Goal: Task Accomplishment & Management: Use online tool/utility

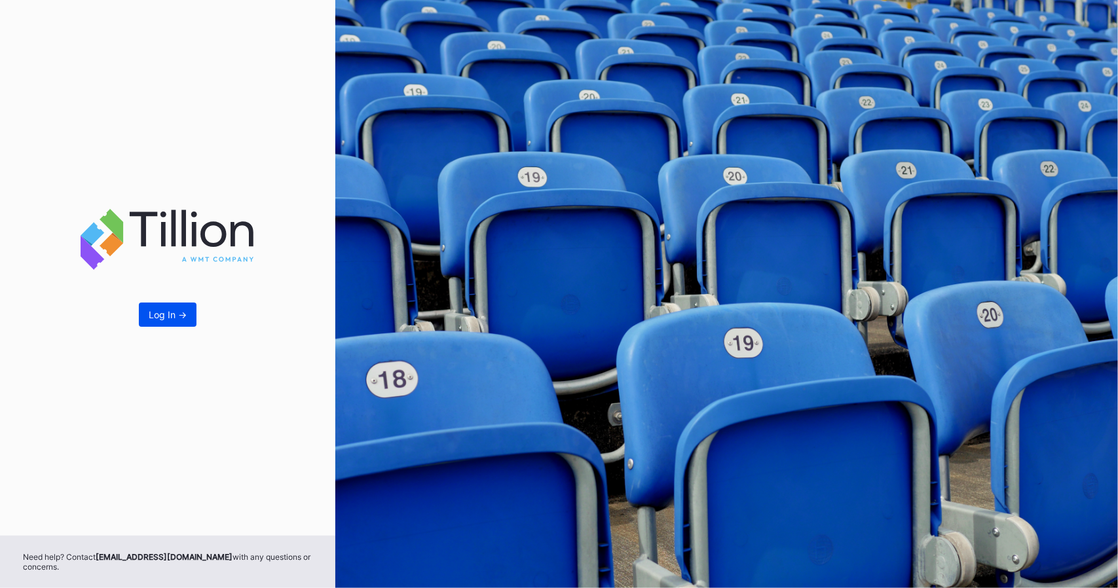
click at [180, 318] on div "Log In ->" at bounding box center [168, 314] width 38 height 11
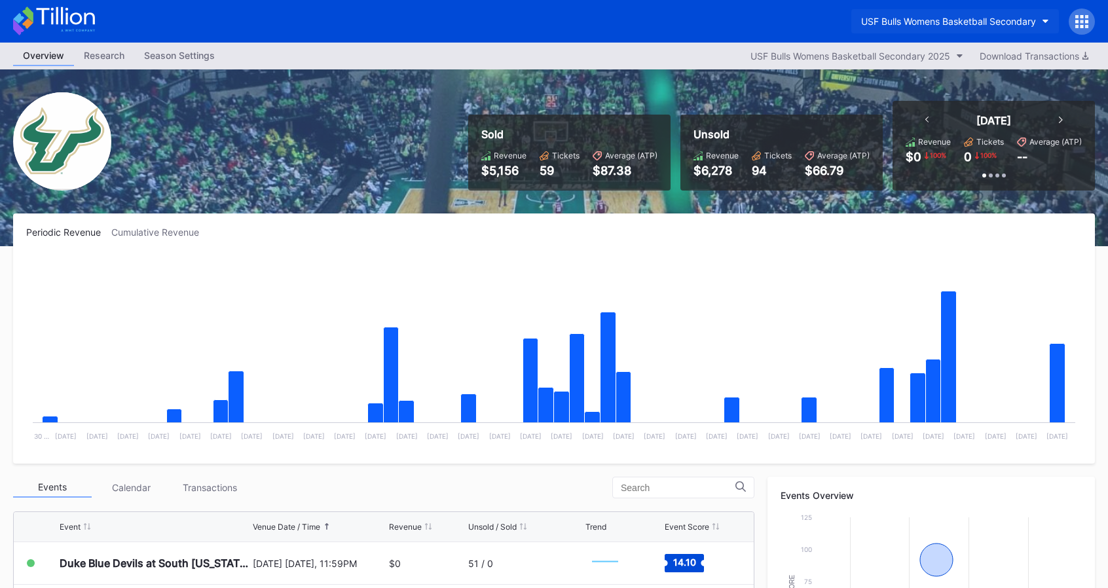
click at [1002, 24] on div "USF Bulls Womens Basketball Secondary" at bounding box center [948, 21] width 175 height 11
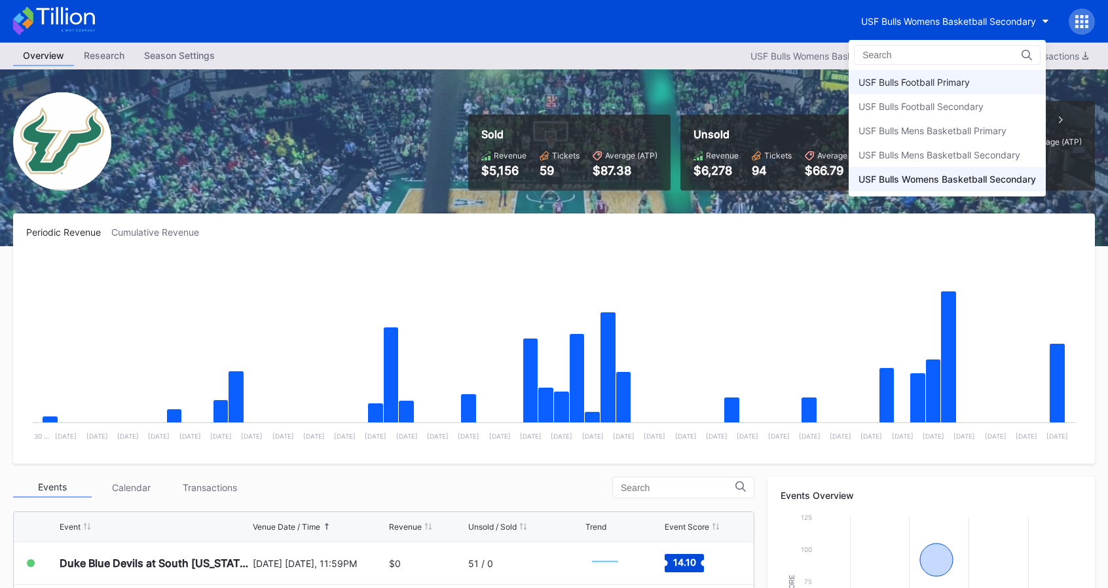
click at [907, 88] on div "USF Bulls Football Primary" at bounding box center [947, 82] width 197 height 24
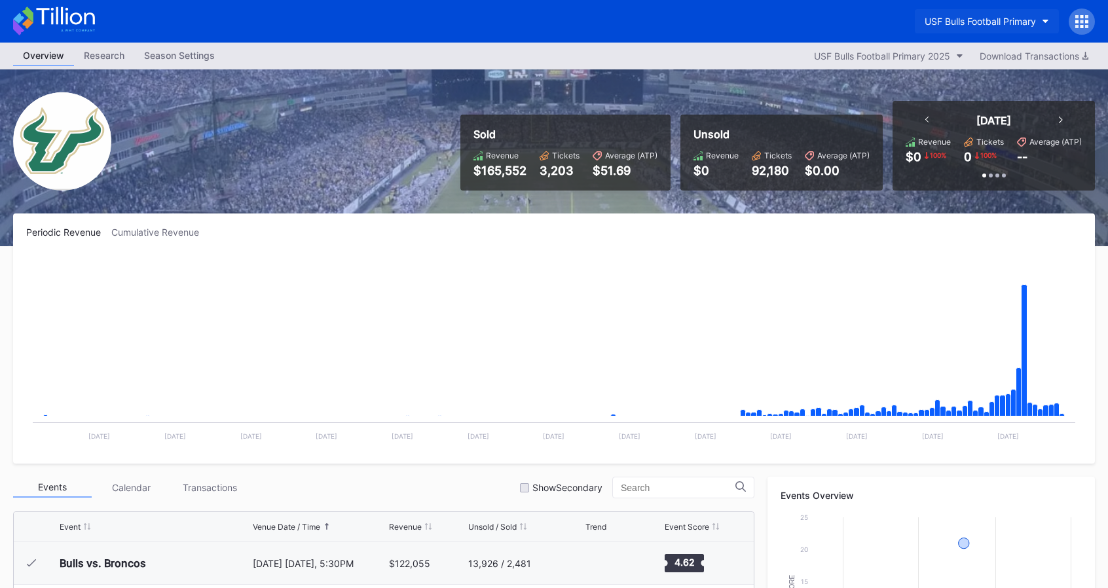
click at [979, 27] on button "USF Bulls Football Primary" at bounding box center [987, 21] width 144 height 24
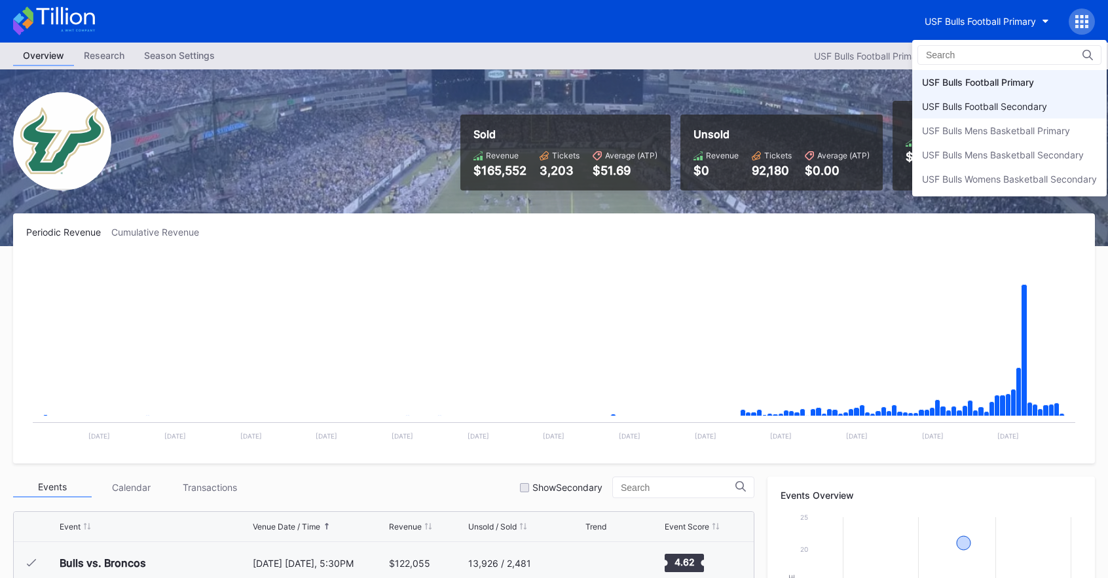
click at [957, 111] on div "USF Bulls Football Secondary" at bounding box center [1009, 106] width 194 height 24
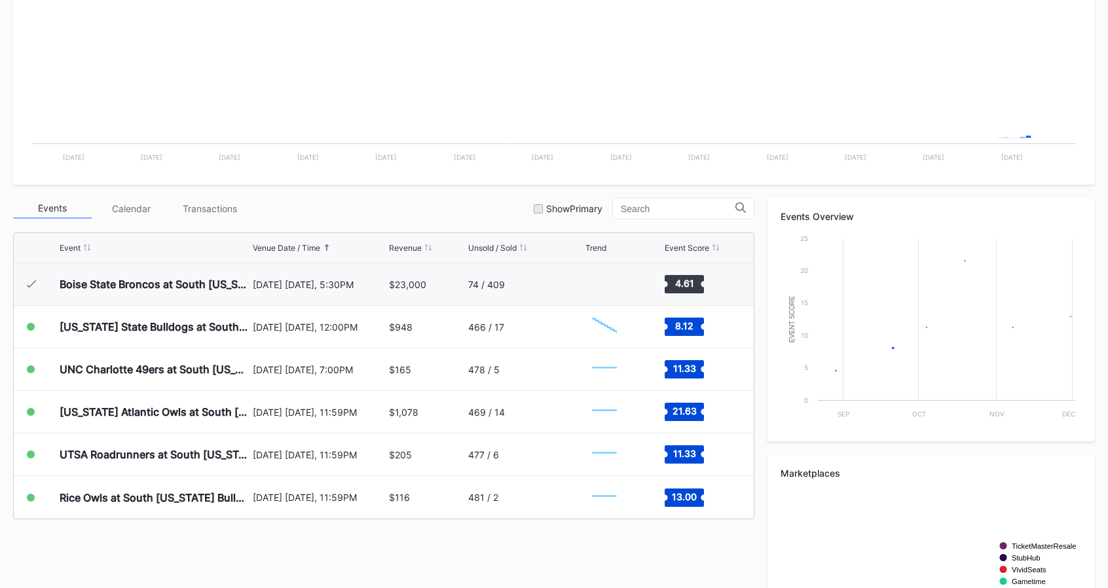
scroll to position [307, 0]
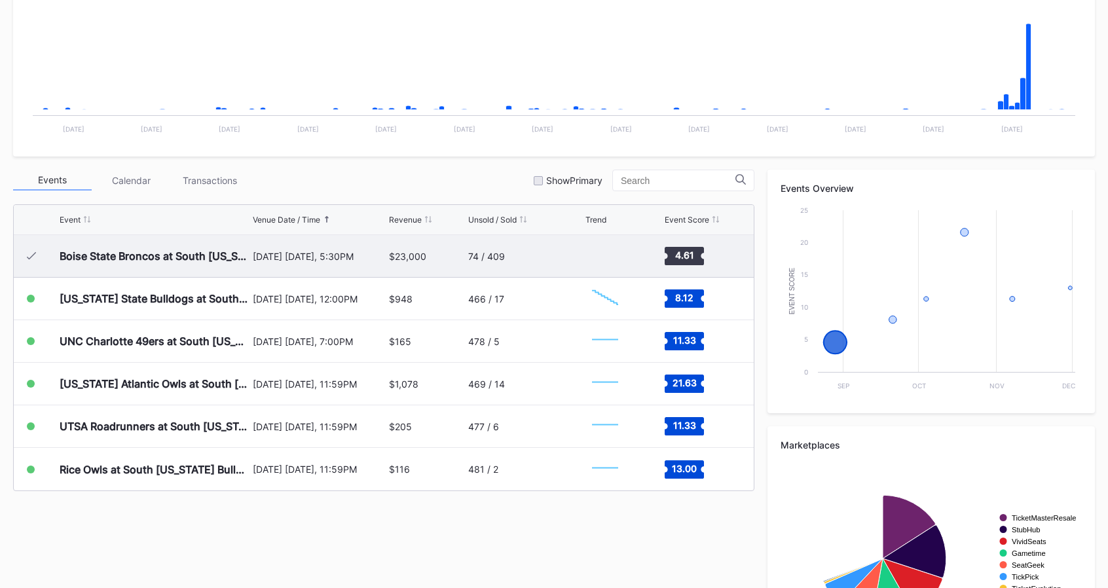
click at [272, 263] on div "[DATE] [DATE], 5:30PM" at bounding box center [319, 256] width 133 height 42
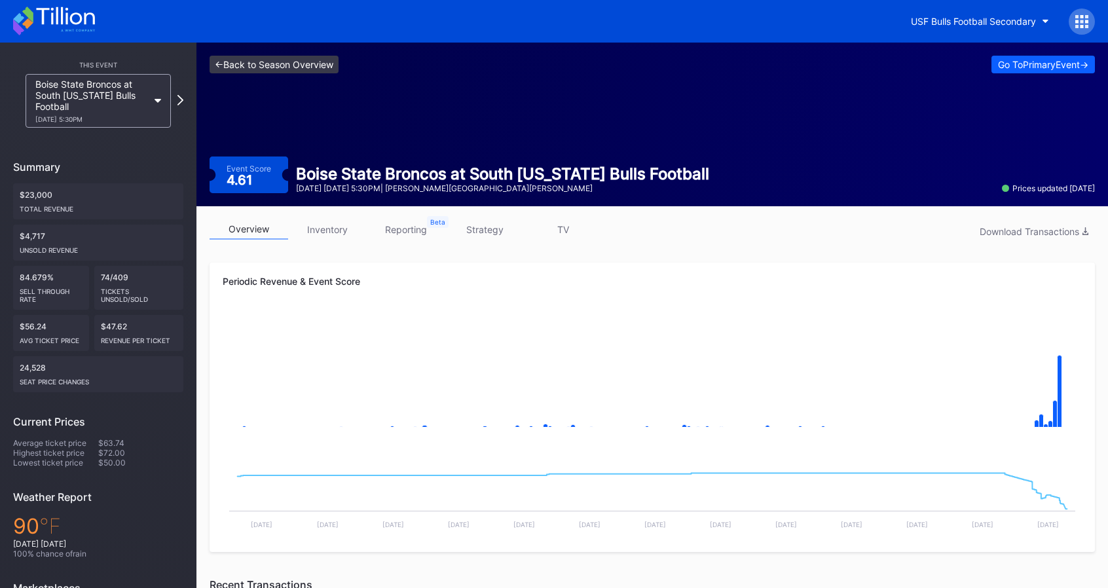
click at [295, 64] on link "<- Back to Season Overview" at bounding box center [274, 65] width 129 height 18
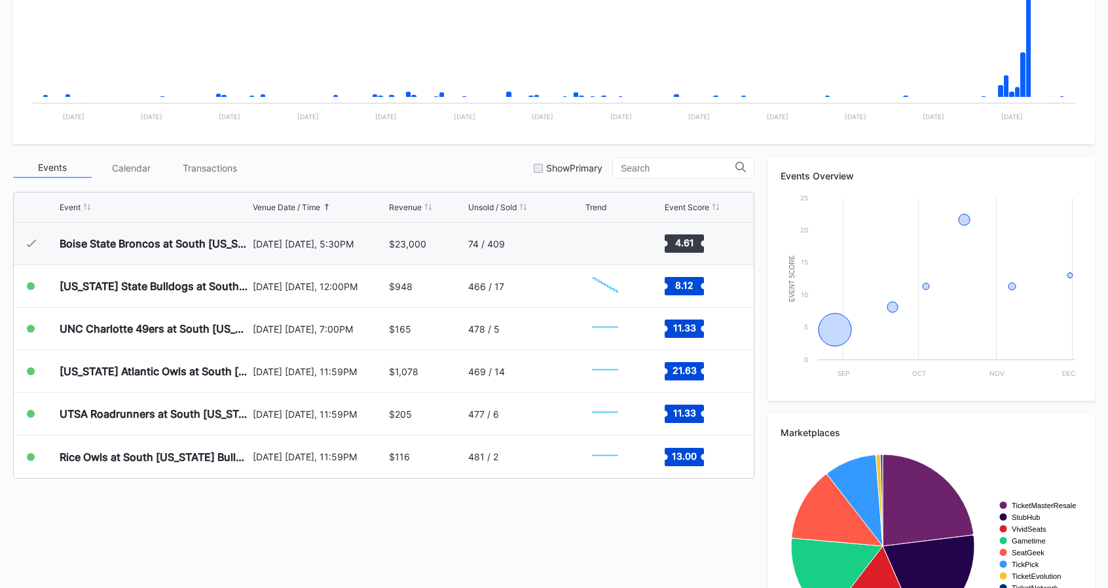
scroll to position [322, 0]
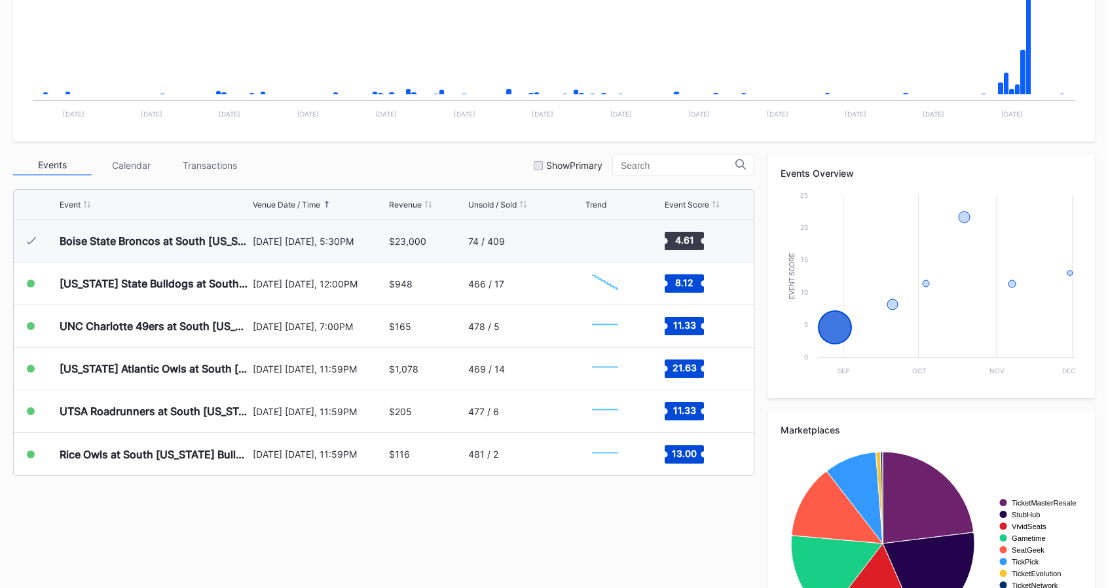
click at [210, 162] on div "Transactions" at bounding box center [209, 165] width 79 height 20
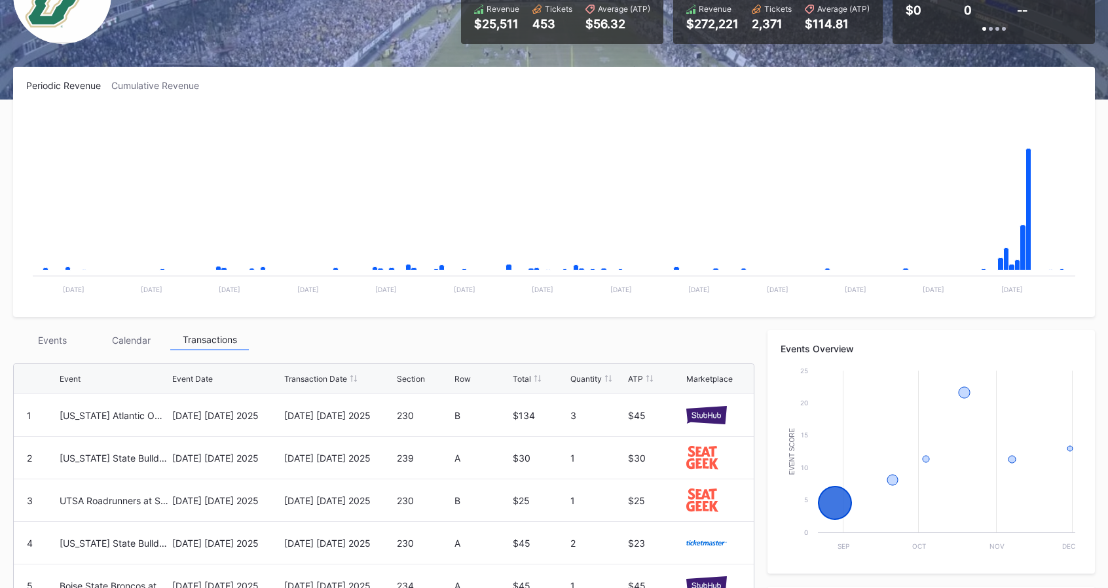
scroll to position [0, 0]
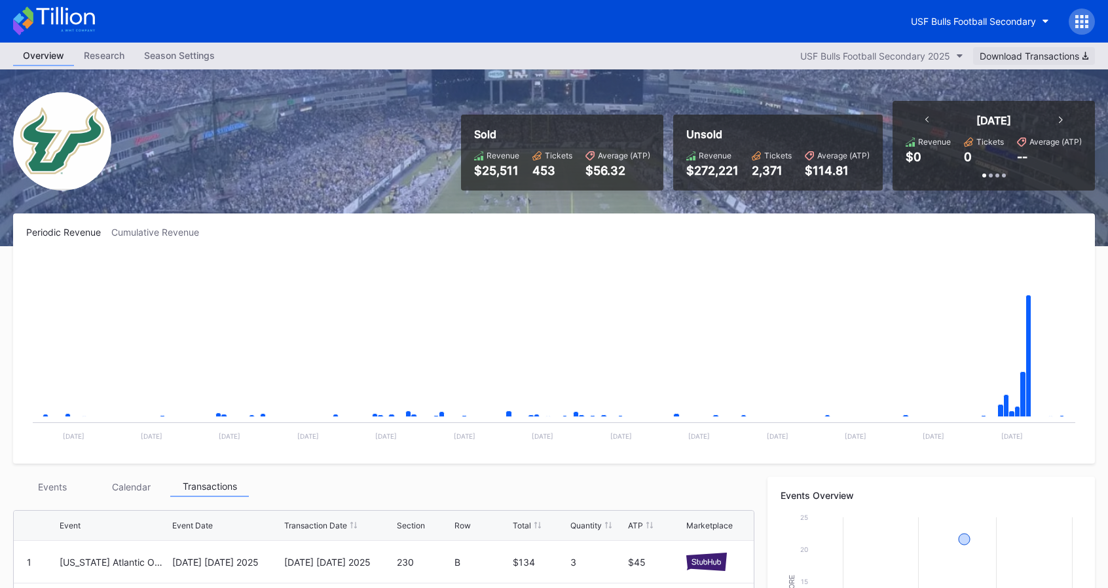
click at [1055, 51] on div "Download Transactions" at bounding box center [1033, 55] width 109 height 11
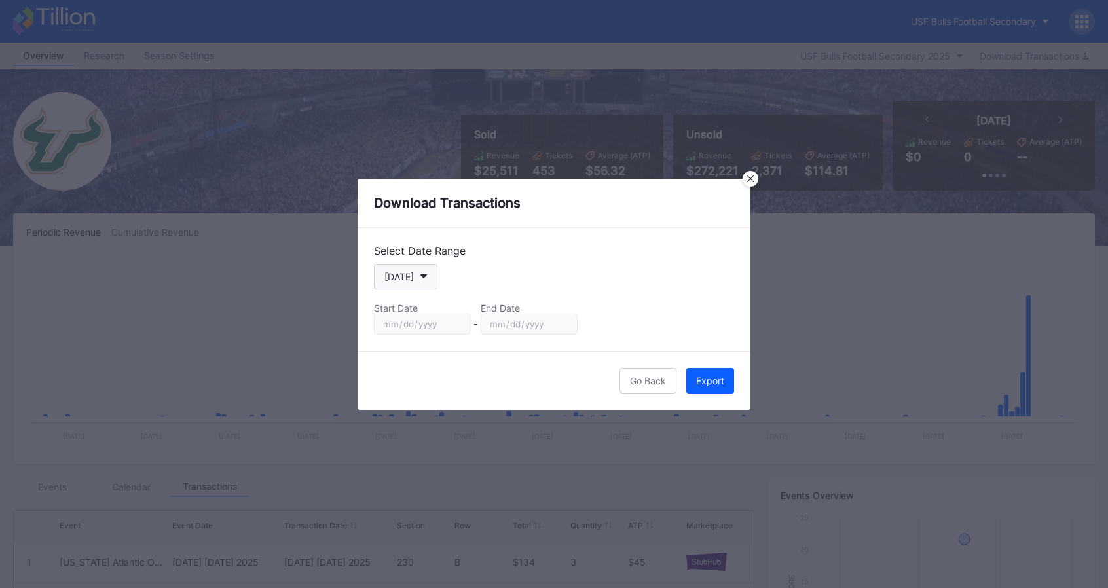
click at [416, 280] on button "[DATE]" at bounding box center [406, 277] width 64 height 26
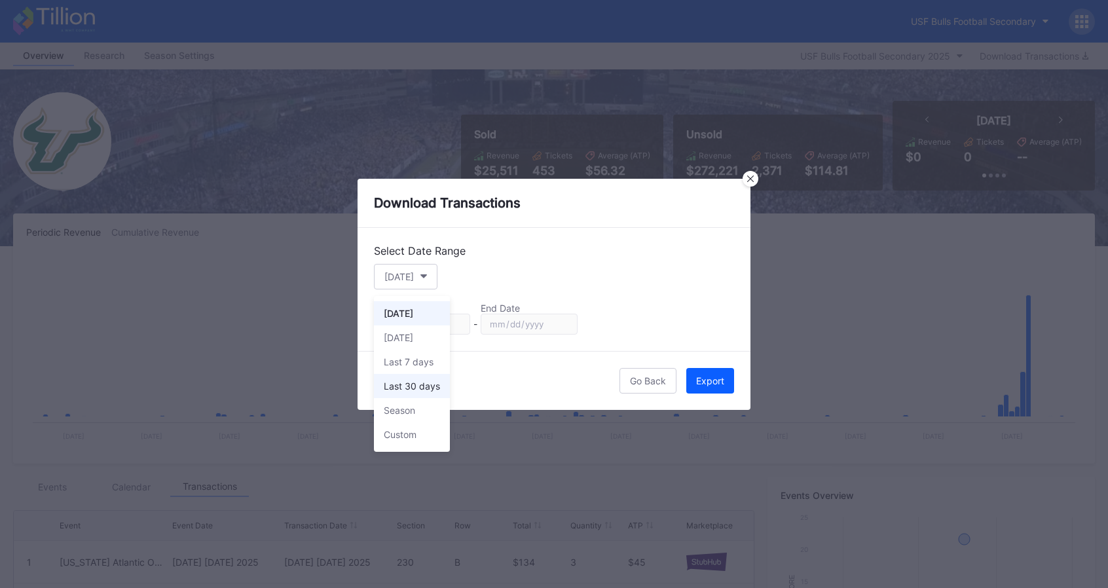
click at [405, 386] on div "Last 30 days" at bounding box center [412, 385] width 56 height 11
type input "[DATE]"
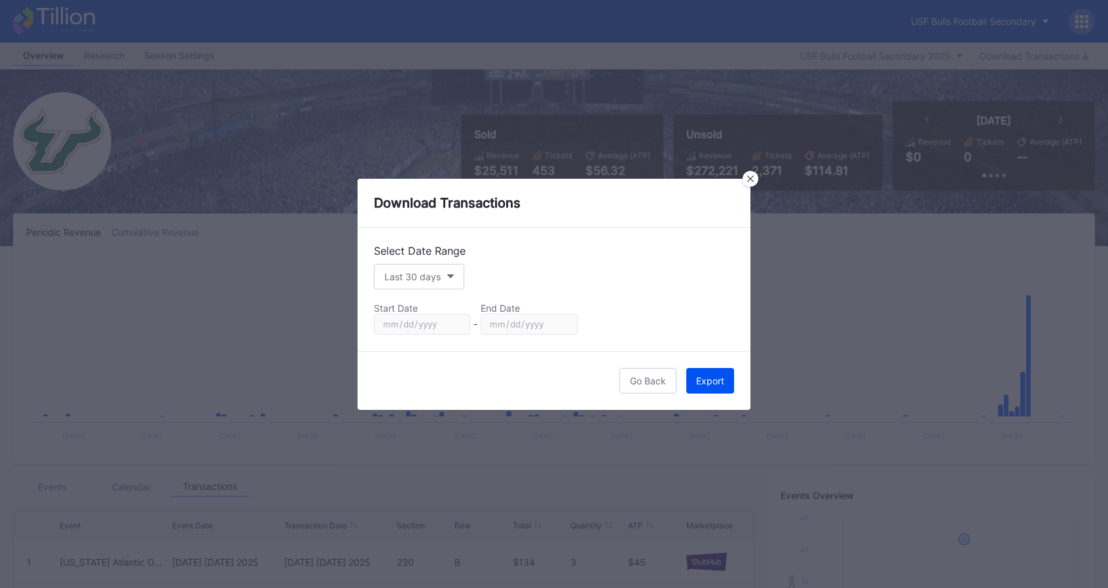
click at [710, 383] on div "Export" at bounding box center [710, 380] width 28 height 11
